Goal: Use online tool/utility: Utilize a website feature to perform a specific function

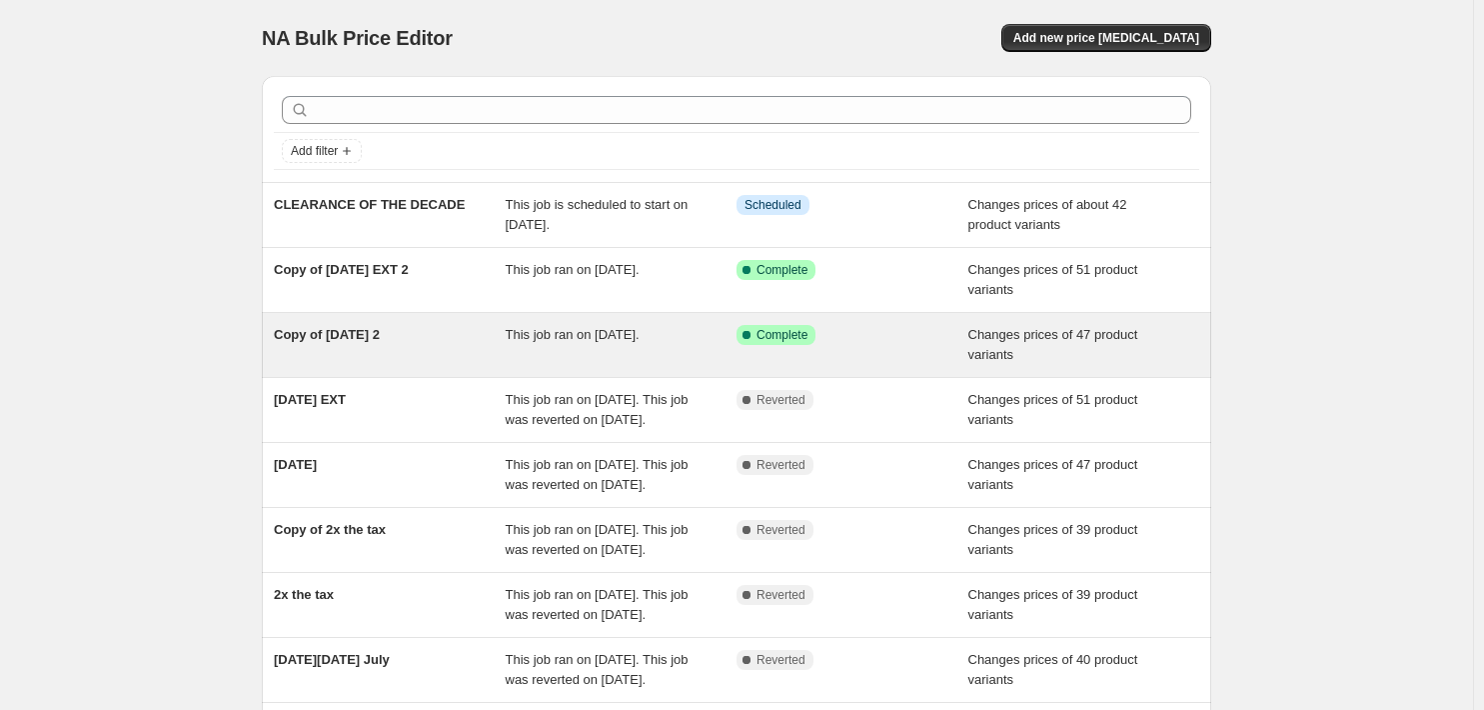
click at [399, 365] on div "Copy of [DATE] 2" at bounding box center [390, 345] width 232 height 40
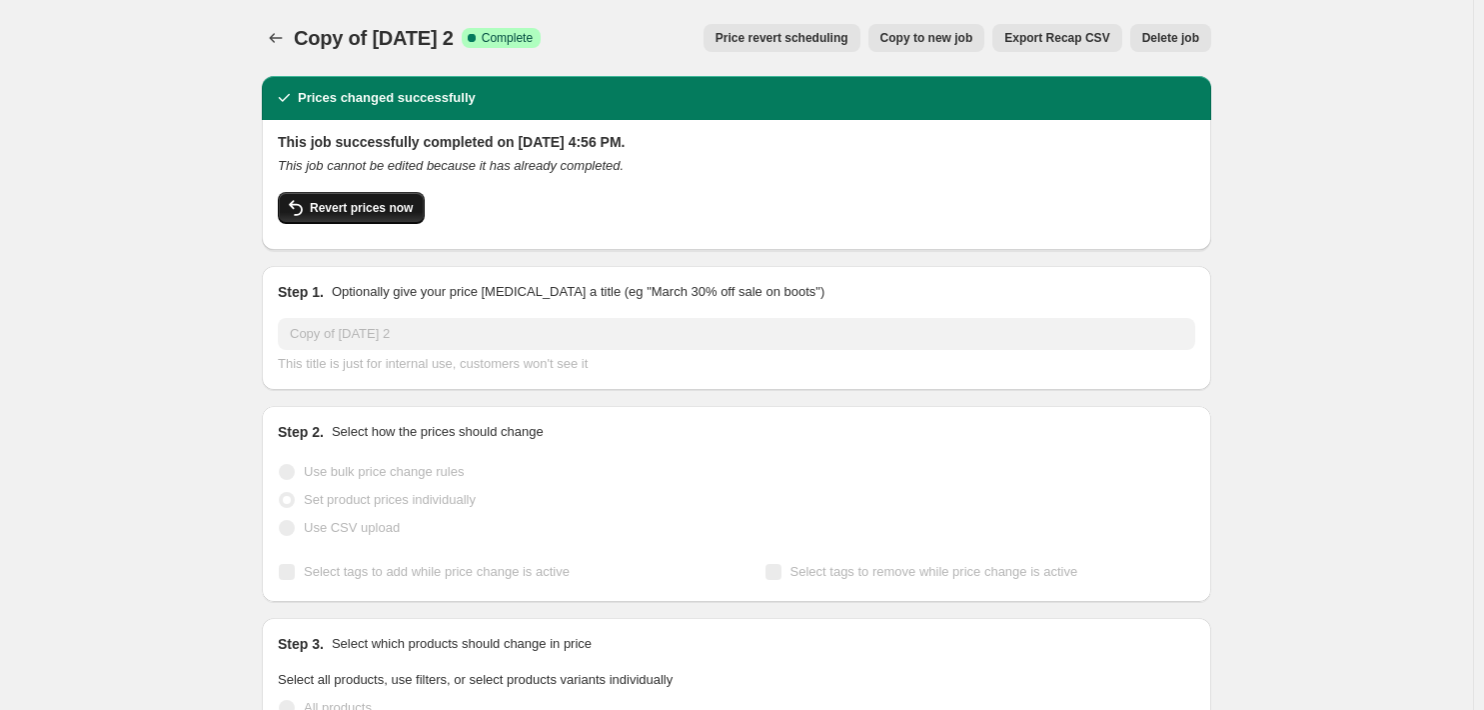
click at [310, 216] on span "Revert prices now" at bounding box center [361, 208] width 103 height 16
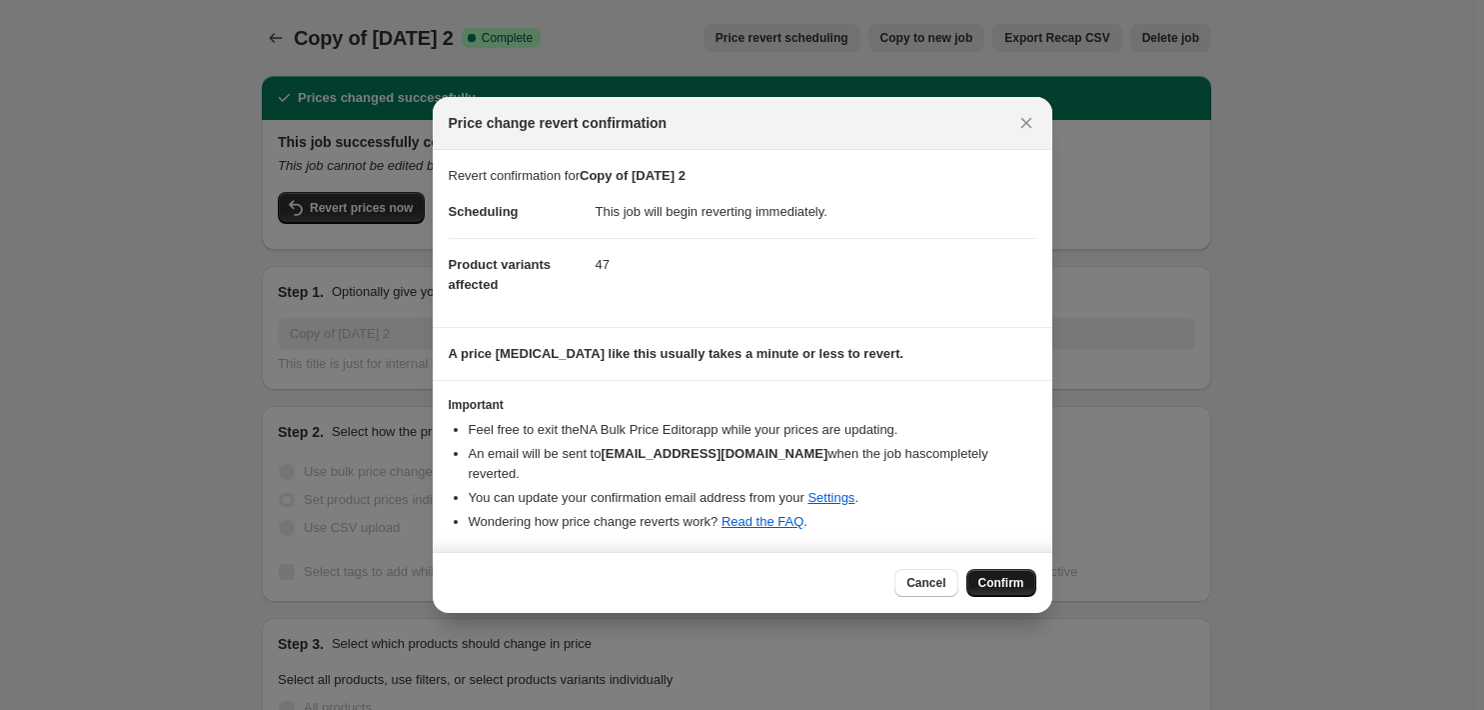
click at [1025, 591] on span "Confirm" at bounding box center [1002, 583] width 46 height 16
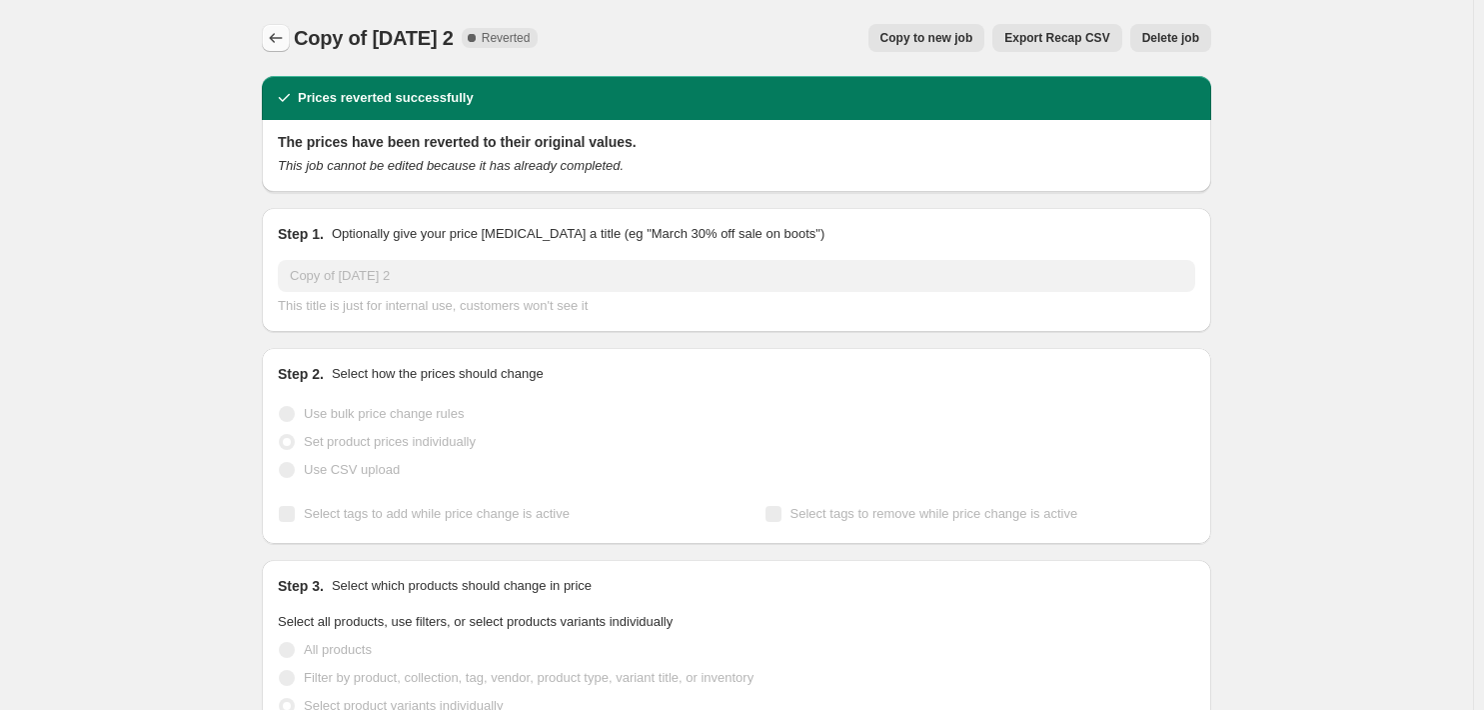
click at [266, 48] on icon "Price change jobs" at bounding box center [276, 38] width 20 height 20
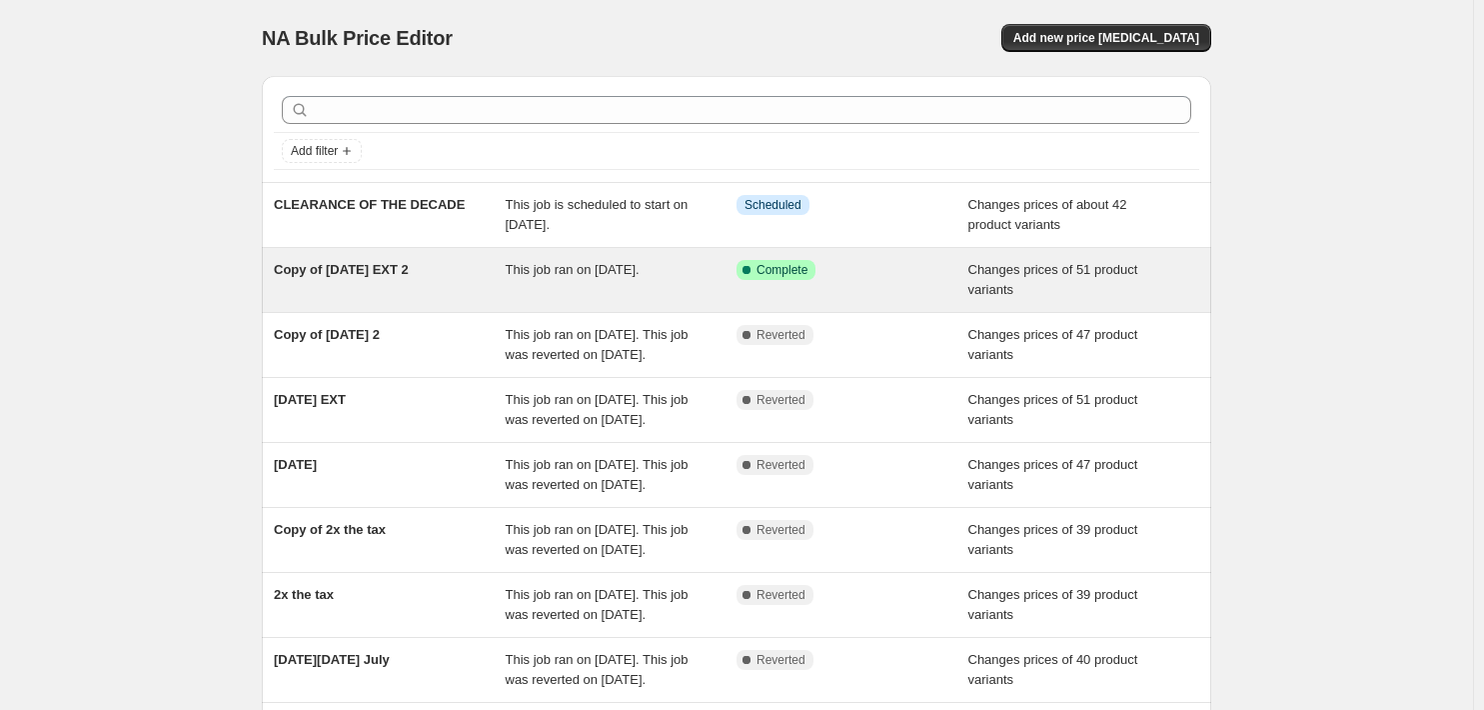
click at [353, 300] on div "Copy of [DATE] EXT 2" at bounding box center [390, 280] width 232 height 40
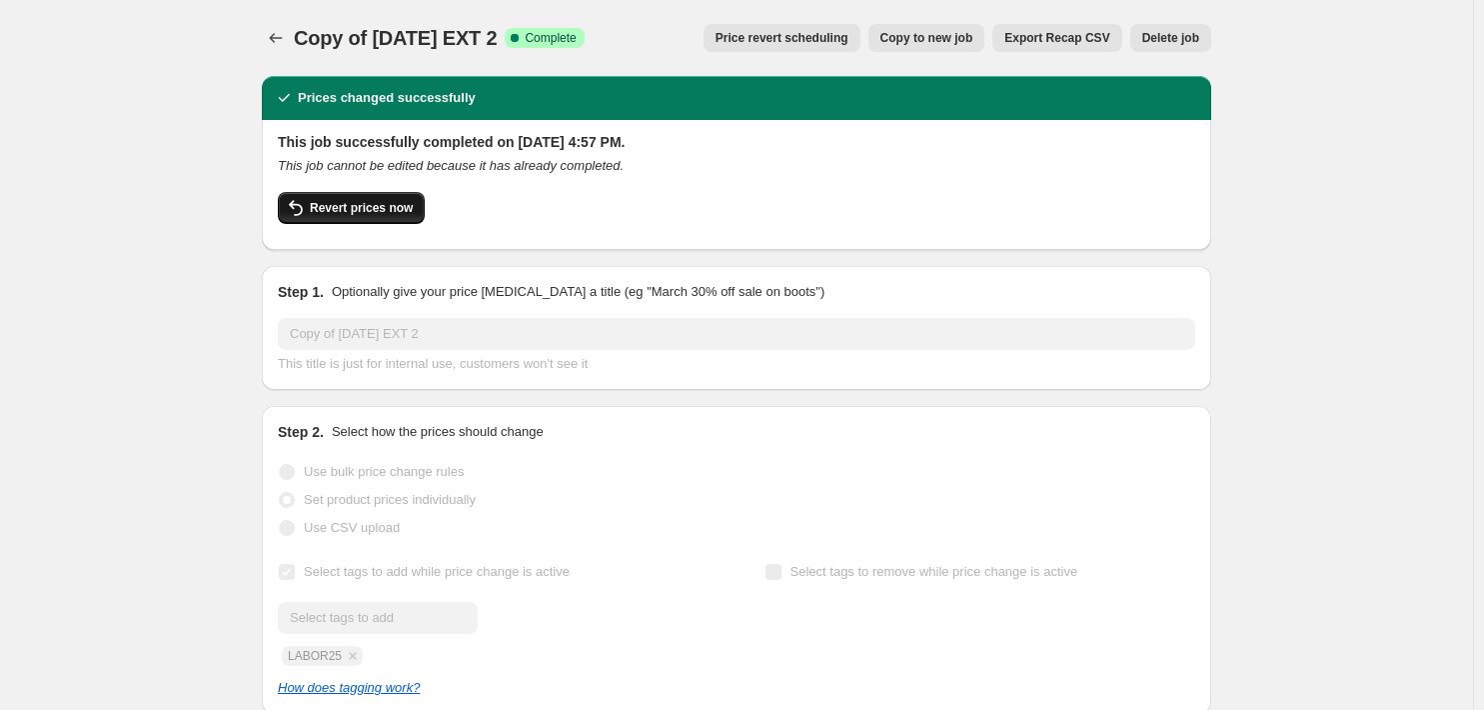
click at [310, 216] on span "Revert prices now" at bounding box center [361, 208] width 103 height 16
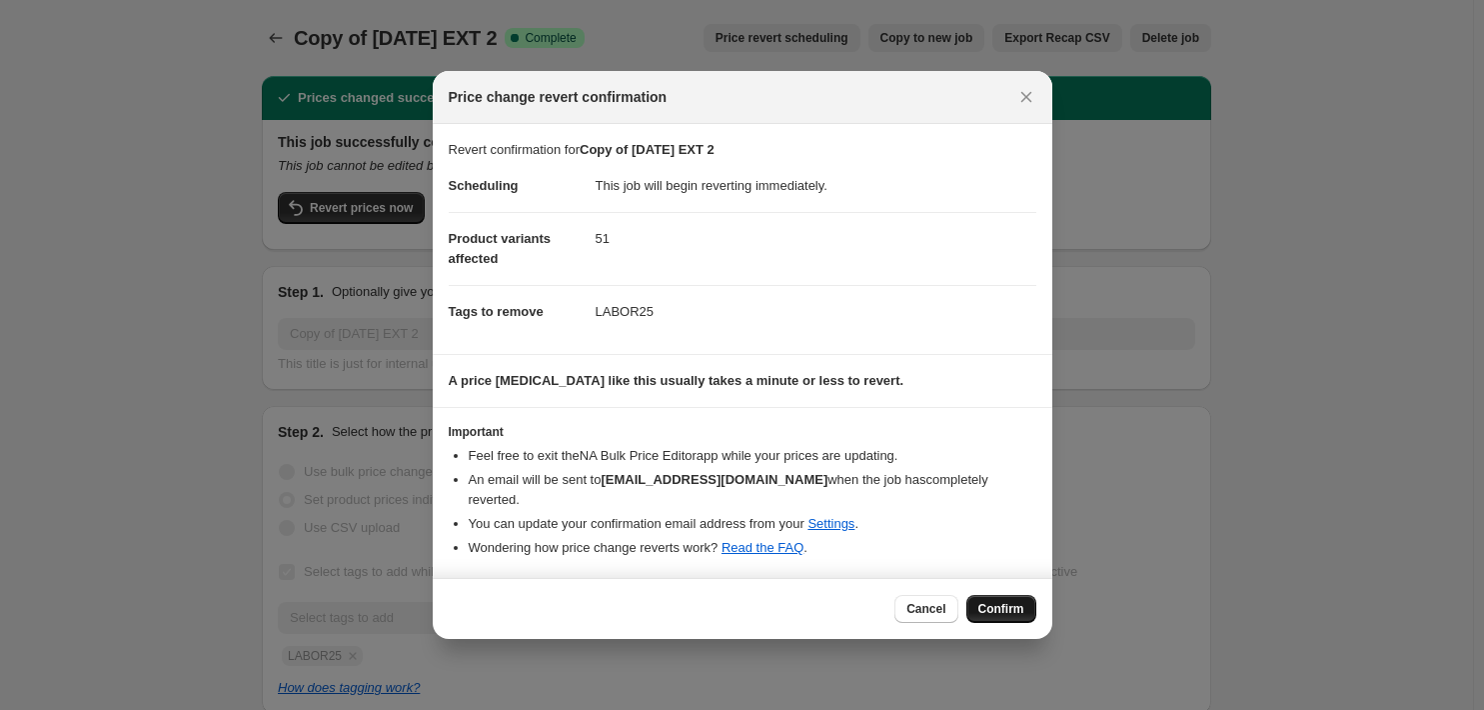
click at [1037, 619] on button "Confirm" at bounding box center [1002, 609] width 70 height 28
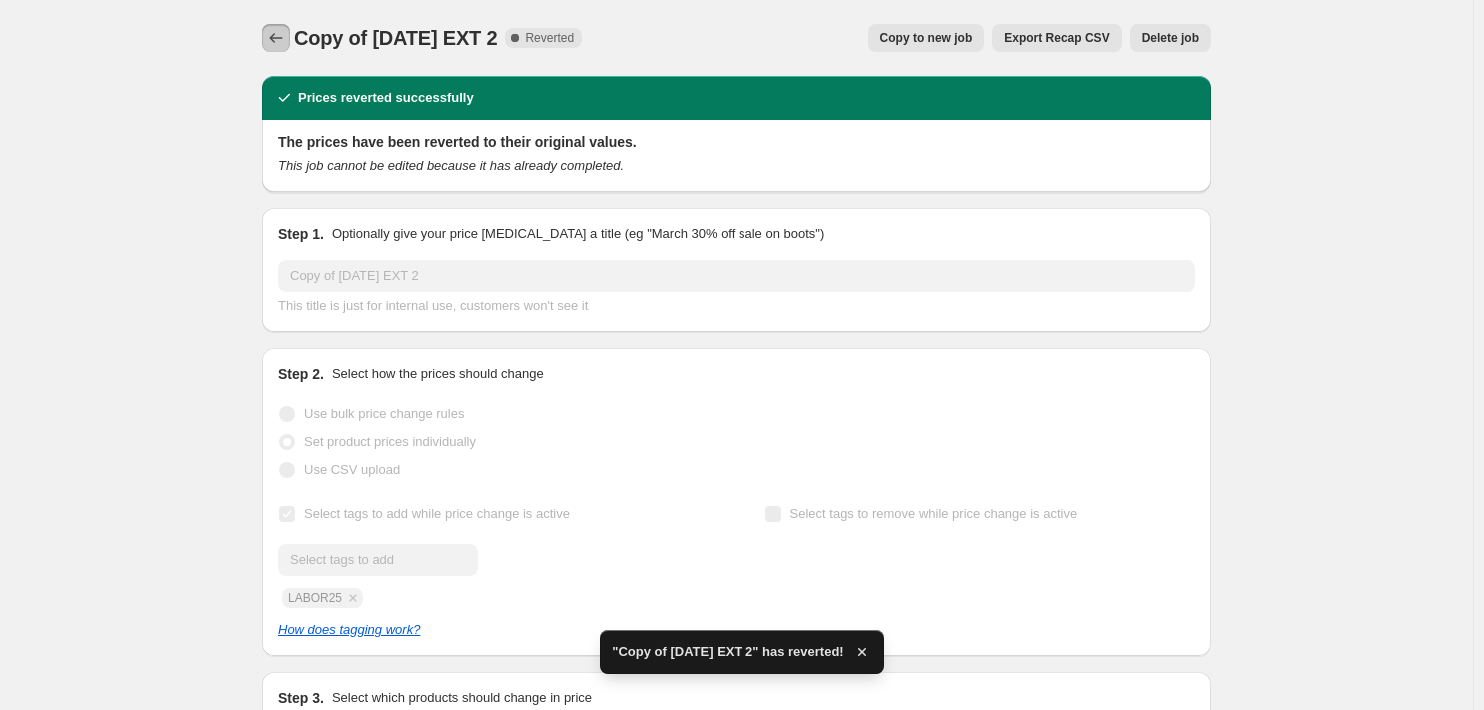
click at [266, 48] on icon "Price change jobs" at bounding box center [276, 38] width 20 height 20
